Goal: Information Seeking & Learning: Learn about a topic

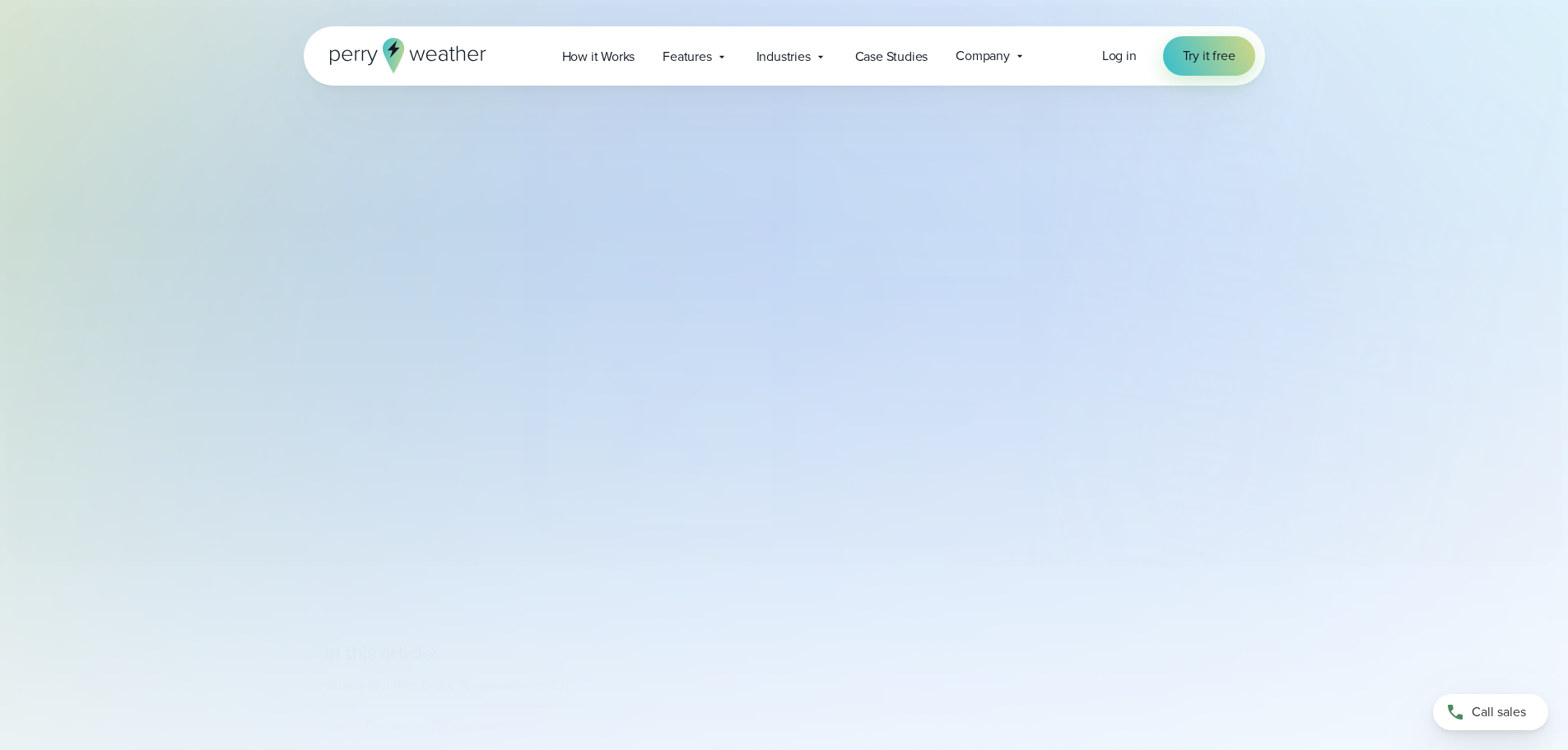
select select "***"
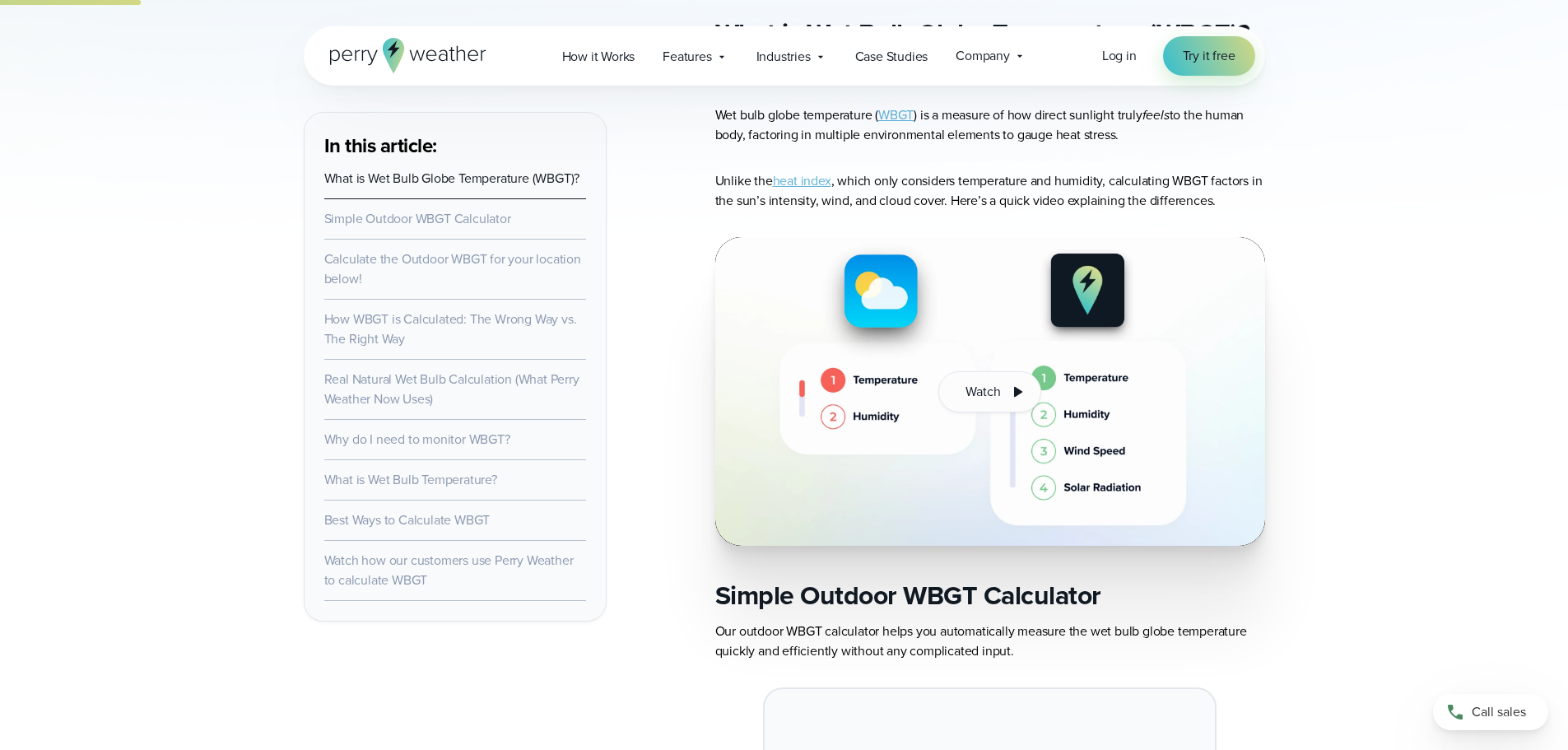
scroll to position [905, 0]
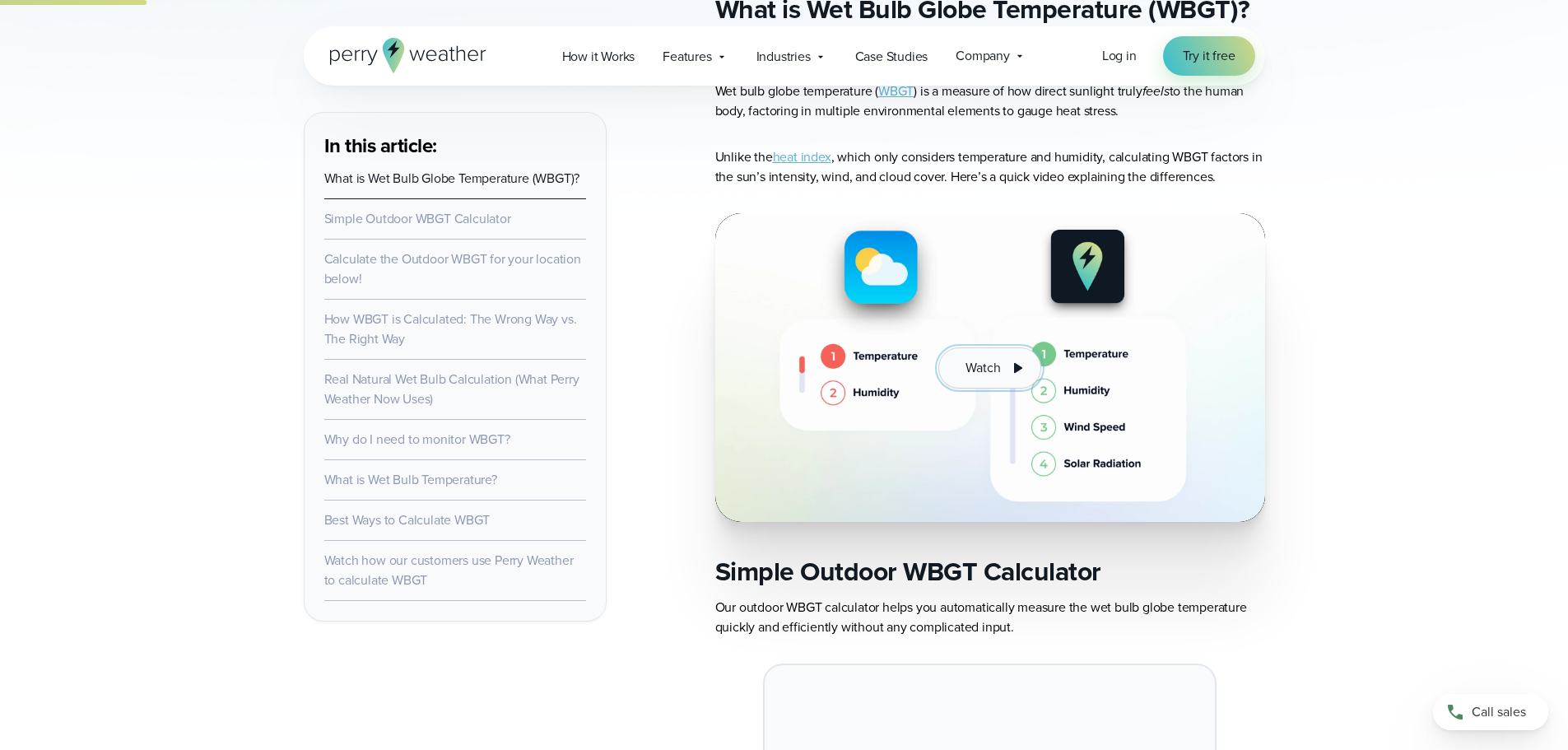
click at [1007, 371] on icon at bounding box center [1017, 368] width 20 height 20
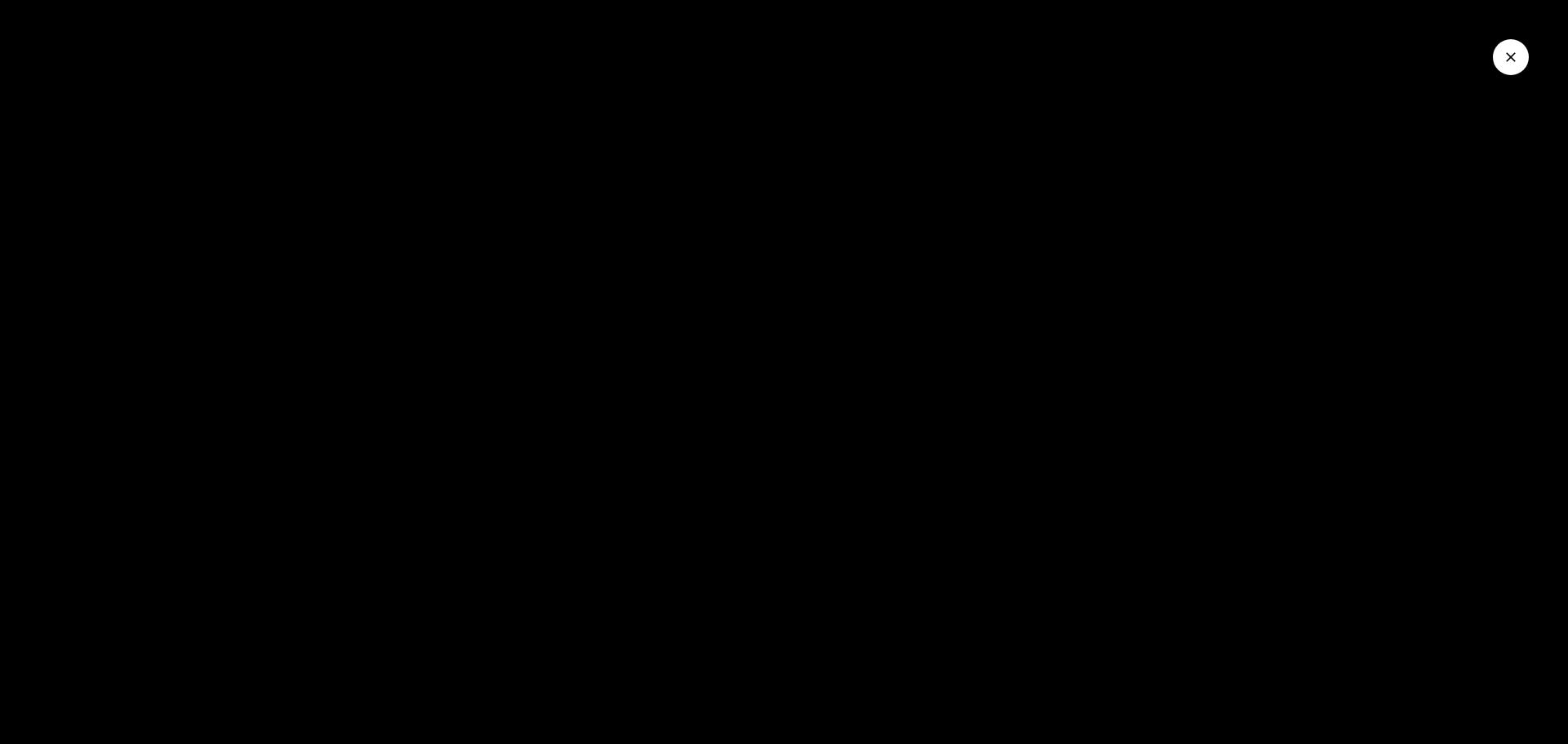
click at [1506, 57] on icon "Close Video" at bounding box center [1511, 57] width 17 height 17
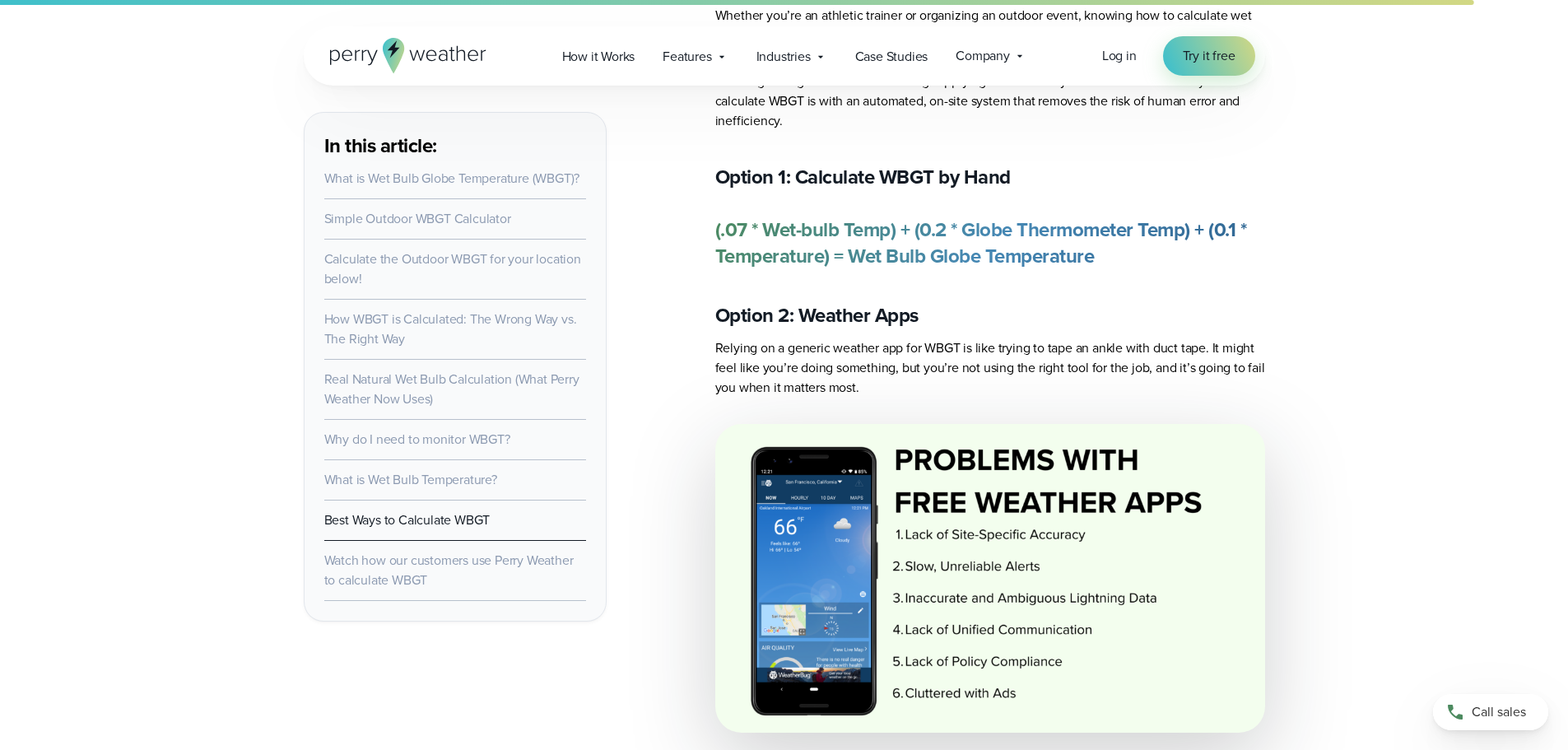
scroll to position [7654, 0]
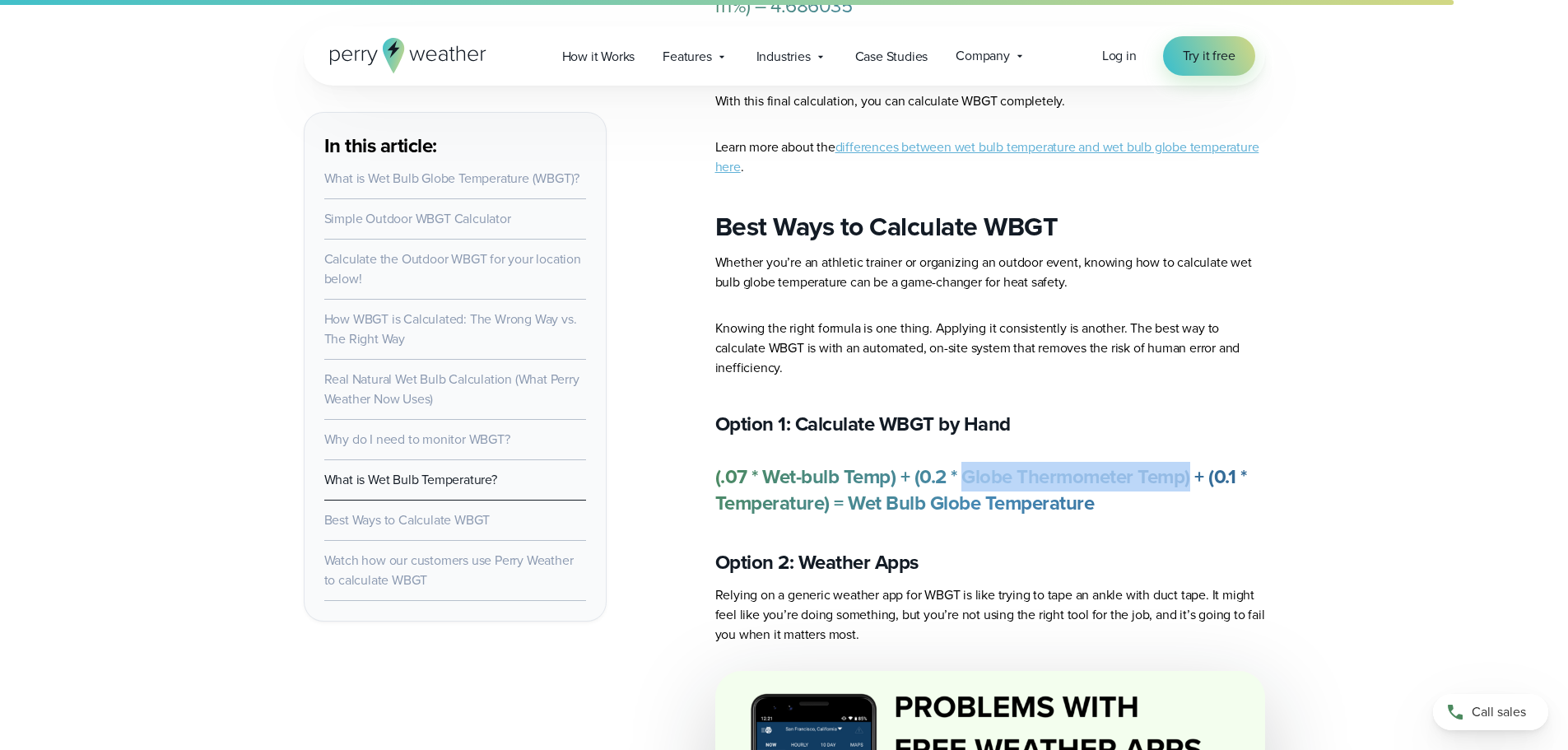
drag, startPoint x: 1194, startPoint y: 383, endPoint x: 971, endPoint y: 382, distance: 223.0
click at [971, 462] on strong "(.07 * Wet-bulb Temp) + (0.2 * Globe Thermometer Temp) + (0.1 * Temperature) = …" at bounding box center [981, 489] width 531 height 56
